Goal: Communication & Community: Answer question/provide support

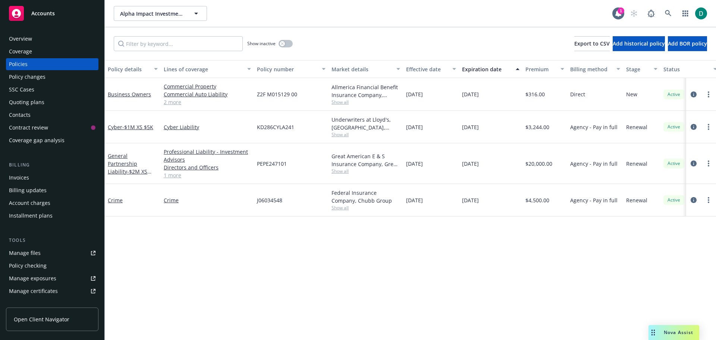
drag, startPoint x: 671, startPoint y: 331, endPoint x: 672, endPoint y: 326, distance: 5.6
click at [672, 330] on span "Nova Assist" at bounding box center [678, 332] width 29 height 6
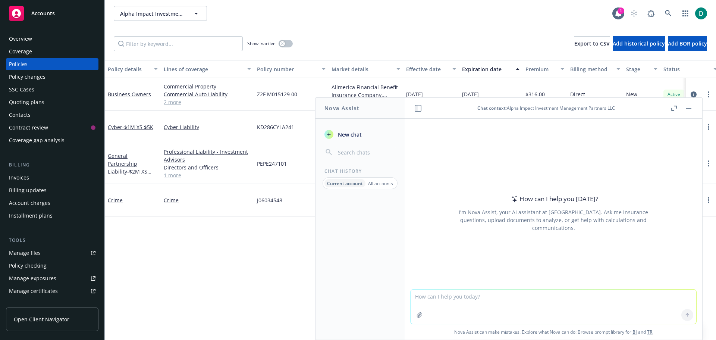
click at [448, 301] on textarea at bounding box center [554, 306] width 286 height 34
paste textarea "Lo Ipsu: Dolors ame CO adipiscing elitsed doei temp in utlab etdol mag ali enim…"
type textarea "Lore ip dolo sita conse A el seddoei te in utla et dolorem aliqu enim. Ad Mini:…"
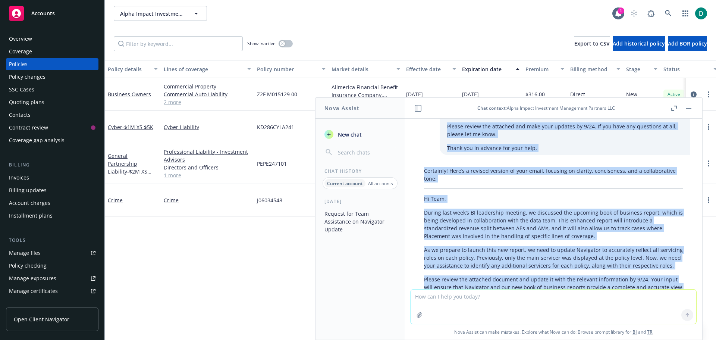
scroll to position [82, 0]
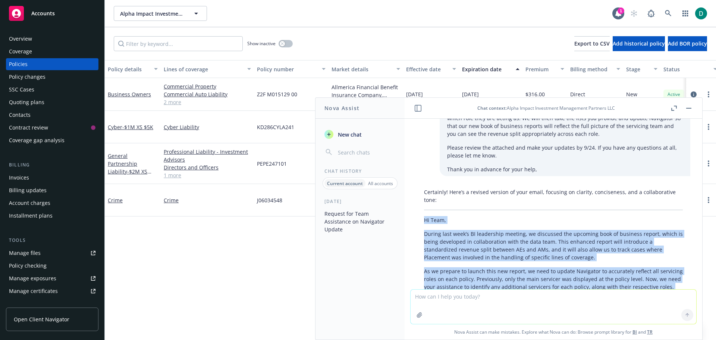
drag, startPoint x: 523, startPoint y: 265, endPoint x: 416, endPoint y: 212, distance: 119.3
click at [416, 212] on div "Certainly! Here’s a revised version of your email, focusing on clarity, concise…" at bounding box center [554, 295] width 286 height 221
copy div "Lo Ipsu, Dolors amet cons’a EL seddoeiusm tempori, ut laboreetd mag aliquaen ad…"
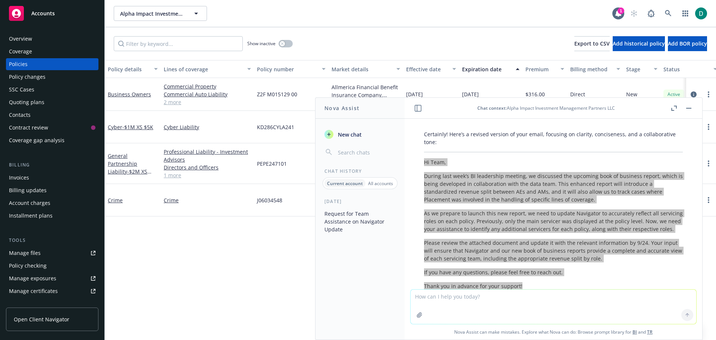
scroll to position [157, 0]
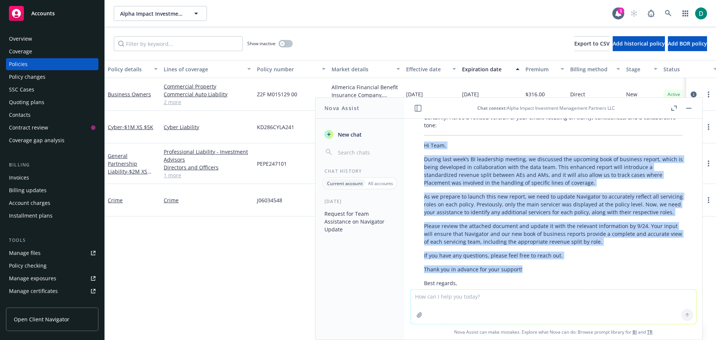
click at [688, 107] on button "button" at bounding box center [689, 108] width 9 height 9
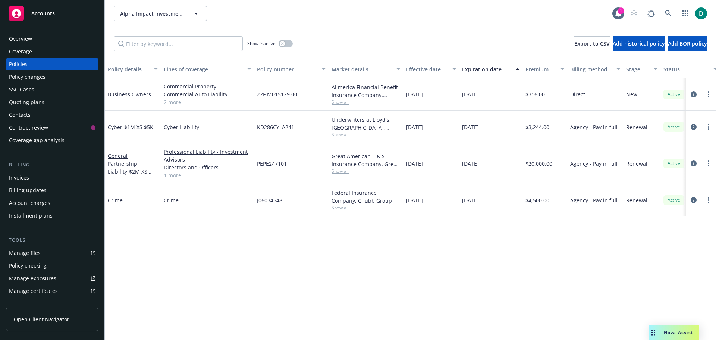
drag, startPoint x: 664, startPoint y: 331, endPoint x: 661, endPoint y: 331, distance: 3.8
click at [664, 332] on span "Nova Assist" at bounding box center [678, 332] width 29 height 6
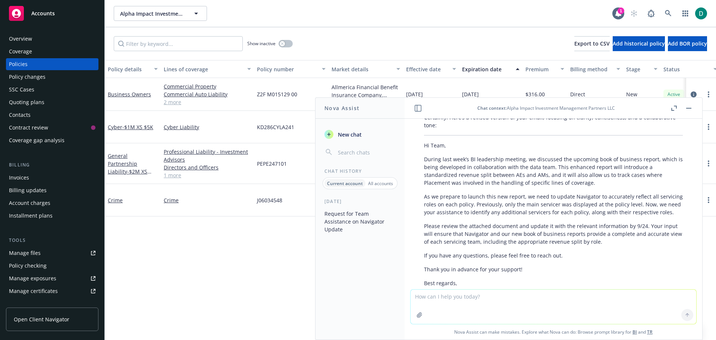
click at [445, 299] on textarea at bounding box center [554, 306] width 286 height 34
paste textarea "For the email I am going to send out asking team leads to update the Servicer s…"
type textarea "Help me word [PERSON_NAME] this For the email I am going to send out asking tea…"
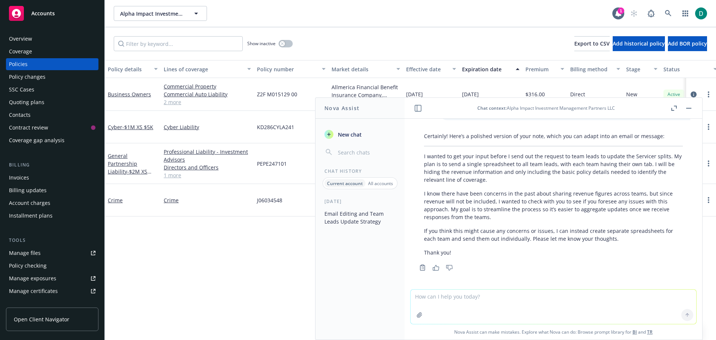
scroll to position [455, 0]
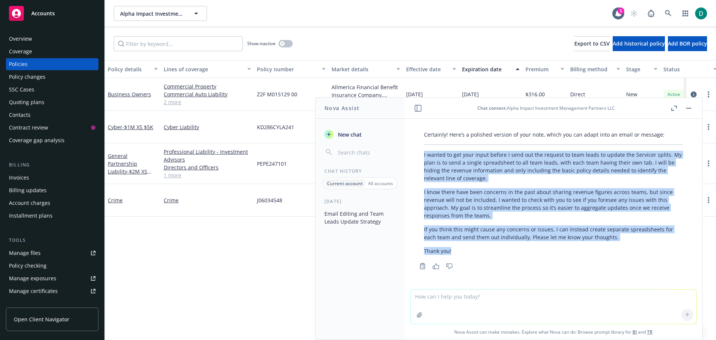
drag, startPoint x: 456, startPoint y: 252, endPoint x: 416, endPoint y: 156, distance: 103.5
click at [416, 156] on div "Certainly! Here’s a polished version of your note, which you can adapt into an …" at bounding box center [554, 200] width 286 height 144
copy div "I wanted to get your input before I send out the request to team leads to updat…"
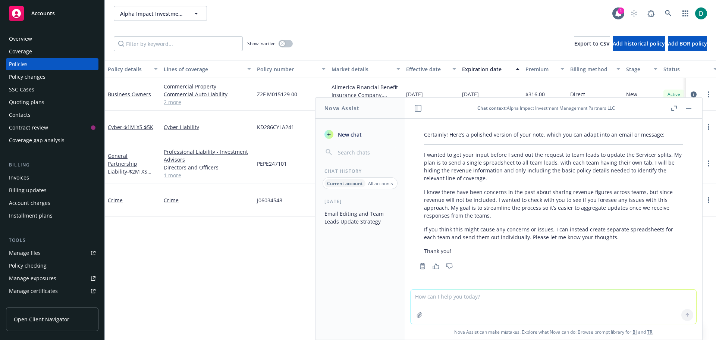
click at [479, 307] on textarea at bounding box center [554, 306] width 286 height 34
paste textarea "Please review the attached document and update it with the relevant information…"
type textarea "Help me update this sentence Please review the attached document and update it …"
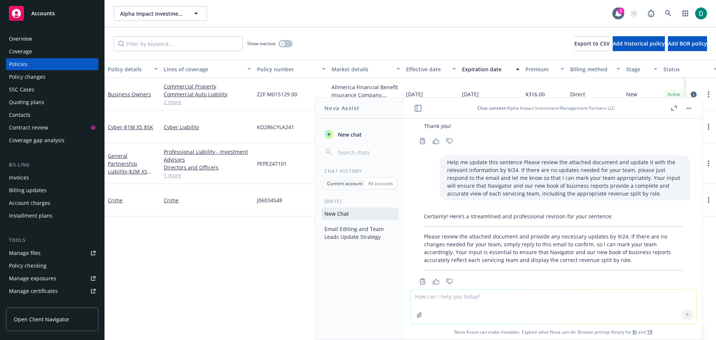
scroll to position [595, 0]
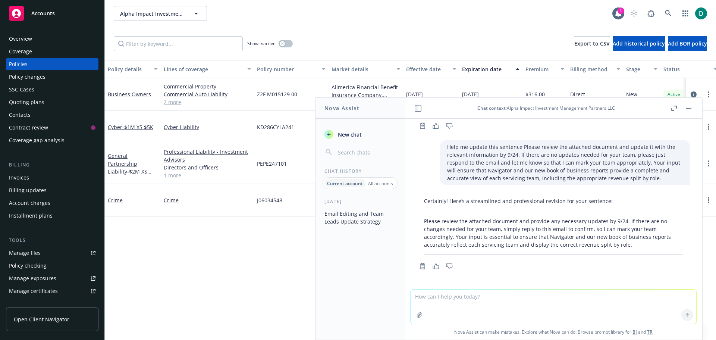
click at [687, 109] on button "button" at bounding box center [689, 108] width 9 height 9
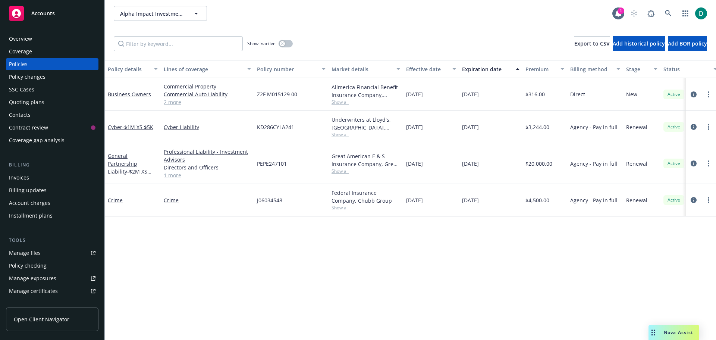
click at [679, 332] on span "Nova Assist" at bounding box center [678, 332] width 29 height 6
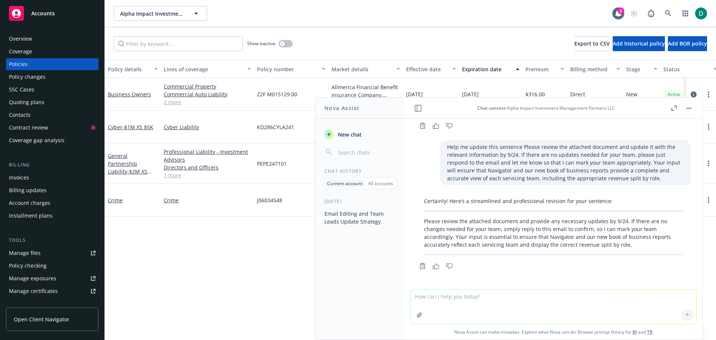
drag, startPoint x: 442, startPoint y: 295, endPoint x: 457, endPoint y: 289, distance: 16.4
click at [442, 295] on textarea at bounding box center [554, 306] width 286 height 34
paste textarea "Please review the attached document and update it with the relevant information…"
type textarea "Is the grammar for this sentence correct?Please review the attached document an…"
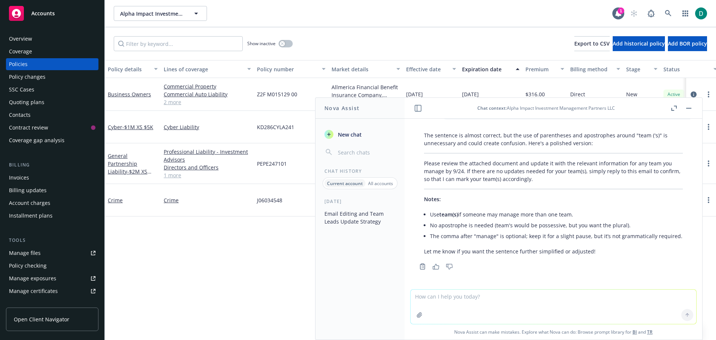
scroll to position [801, 0]
click at [692, 108] on button "button" at bounding box center [689, 108] width 9 height 9
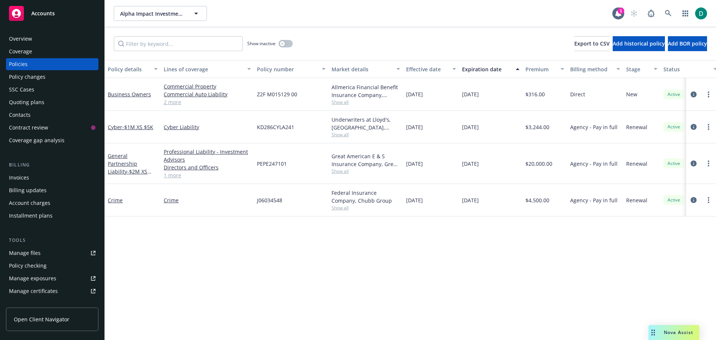
click at [679, 335] on span "Nova Assist" at bounding box center [678, 332] width 29 height 6
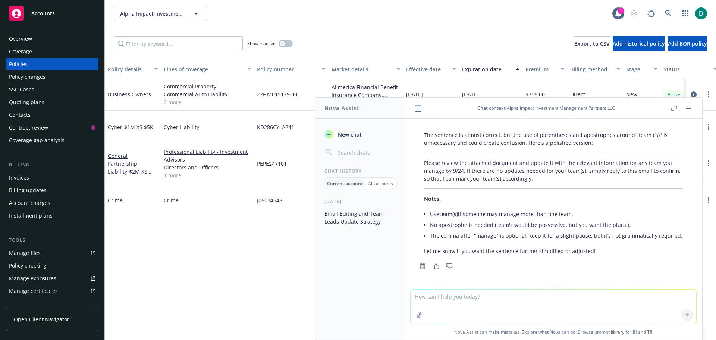
click at [494, 298] on textarea at bounding box center [554, 306] width 286 height 34
paste textarea "Please review the attached document and update it with the relevant information…"
type textarea "Is this sentence gramtically correct ? Please review the attached document and …"
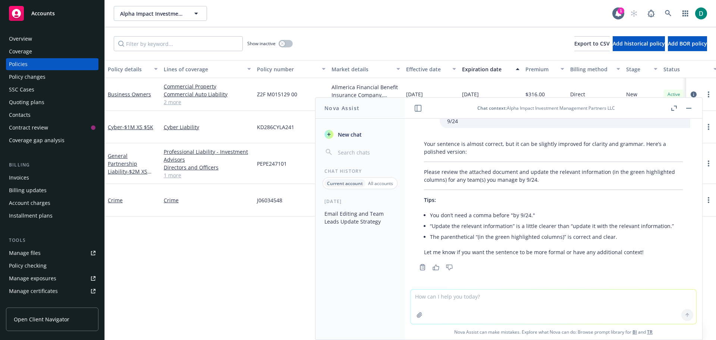
scroll to position [976, 0]
